Goal: Information Seeking & Learning: Learn about a topic

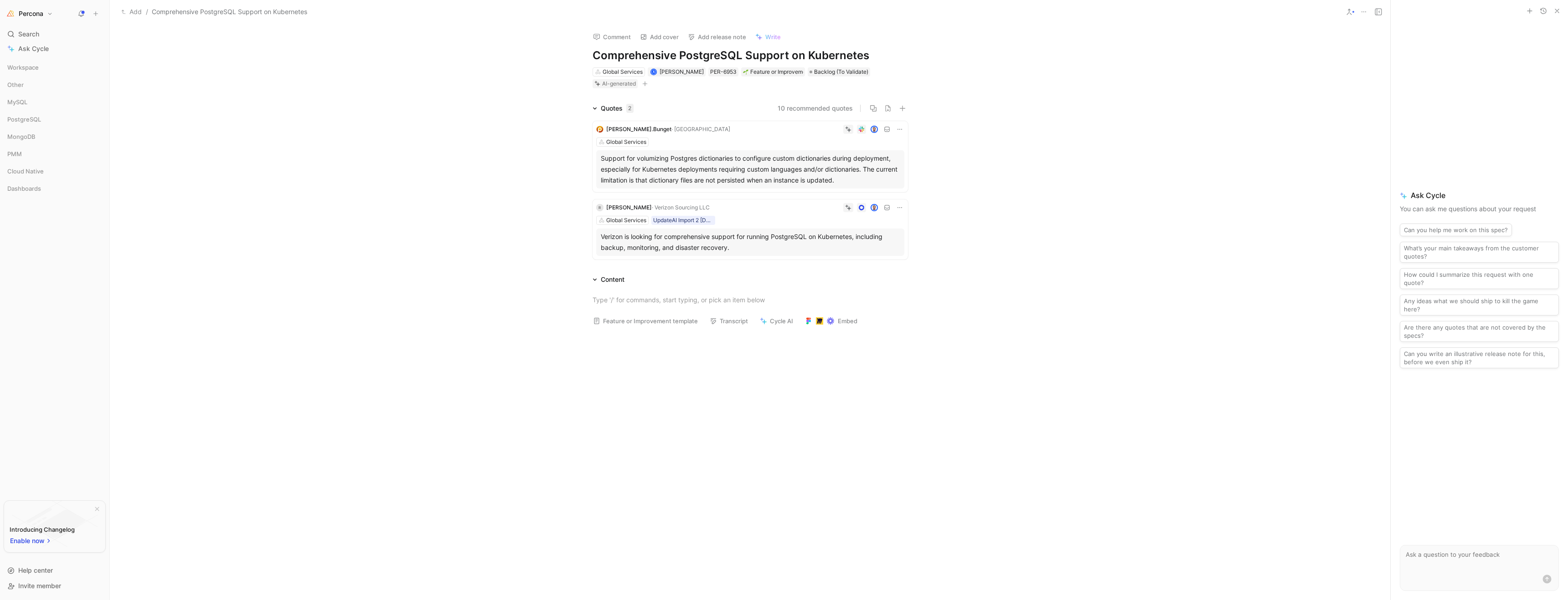
click at [704, 240] on div "Verizon is looking for comprehensive support for running PostgreSQL on Kubernet…" at bounding box center [750, 242] width 299 height 22
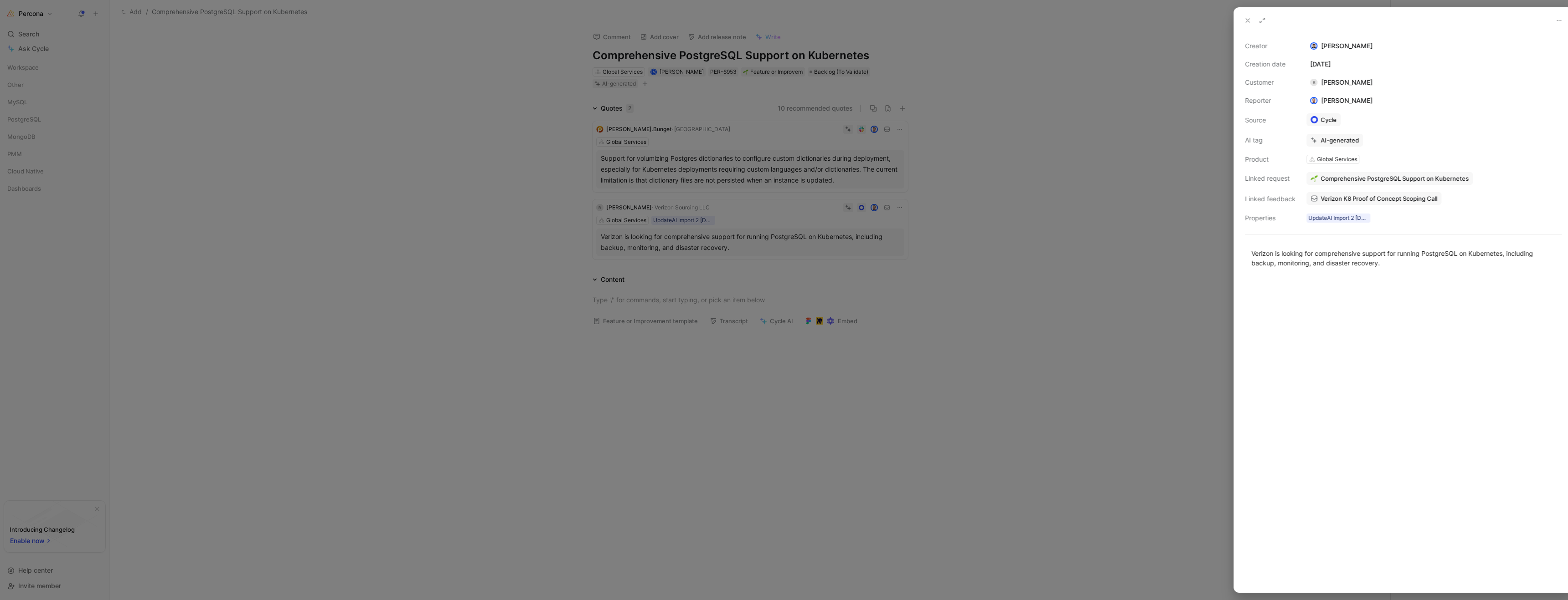
click at [704, 240] on div at bounding box center [784, 300] width 1568 height 600
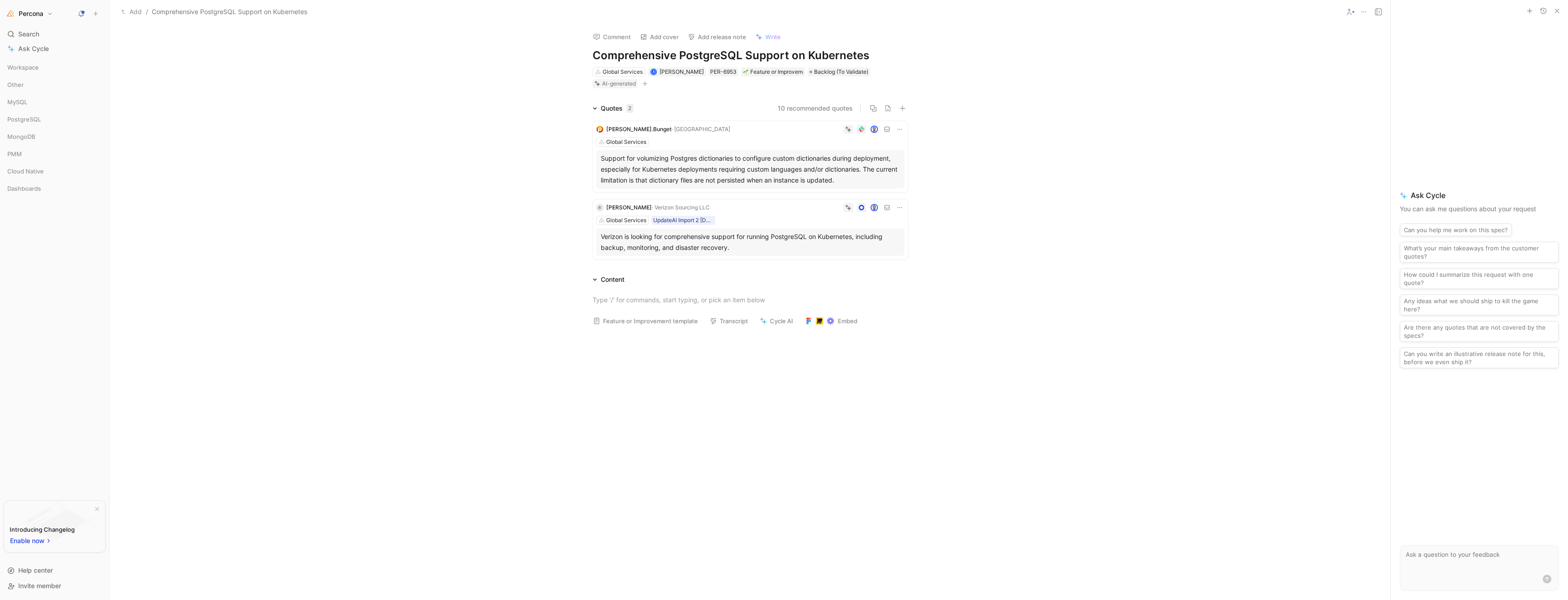
click at [704, 240] on div at bounding box center [784, 300] width 1568 height 600
click at [704, 240] on div "Verizon is looking for comprehensive support for running PostgreSQL on Kubernet…" at bounding box center [750, 242] width 299 height 22
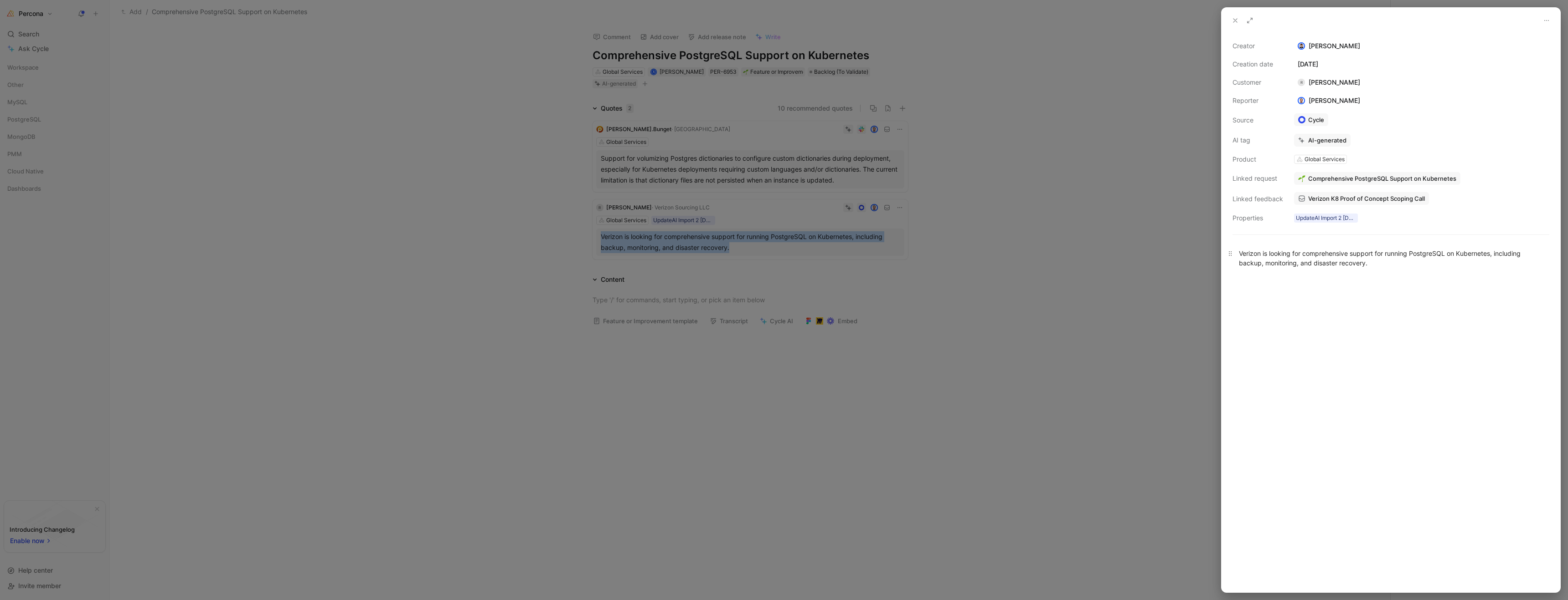
click at [1291, 261] on div "Verizon is looking for comprehensive support for running PostgreSQL on Kubernet…" at bounding box center [1390, 259] width 304 height 19
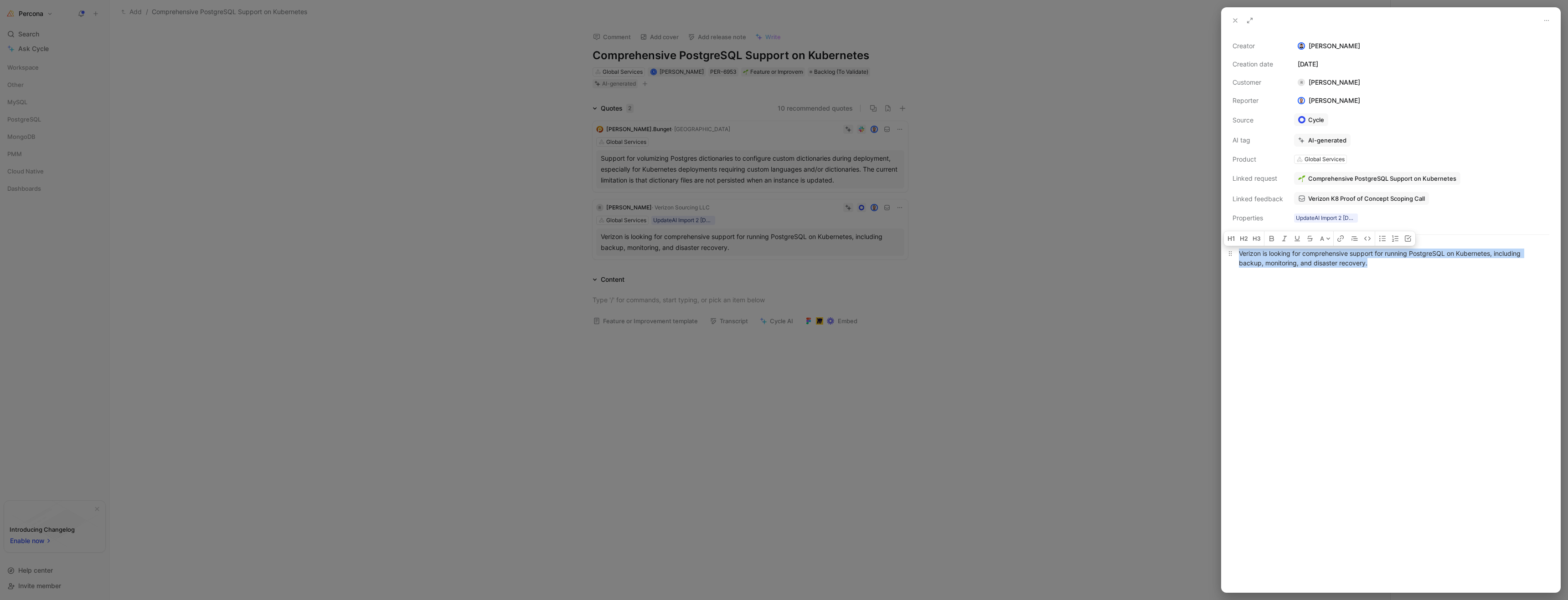
copy div "Verizon is looking for comprehensive support for running PostgreSQL on Kubernet…"
